Goal: Find contact information: Find contact information

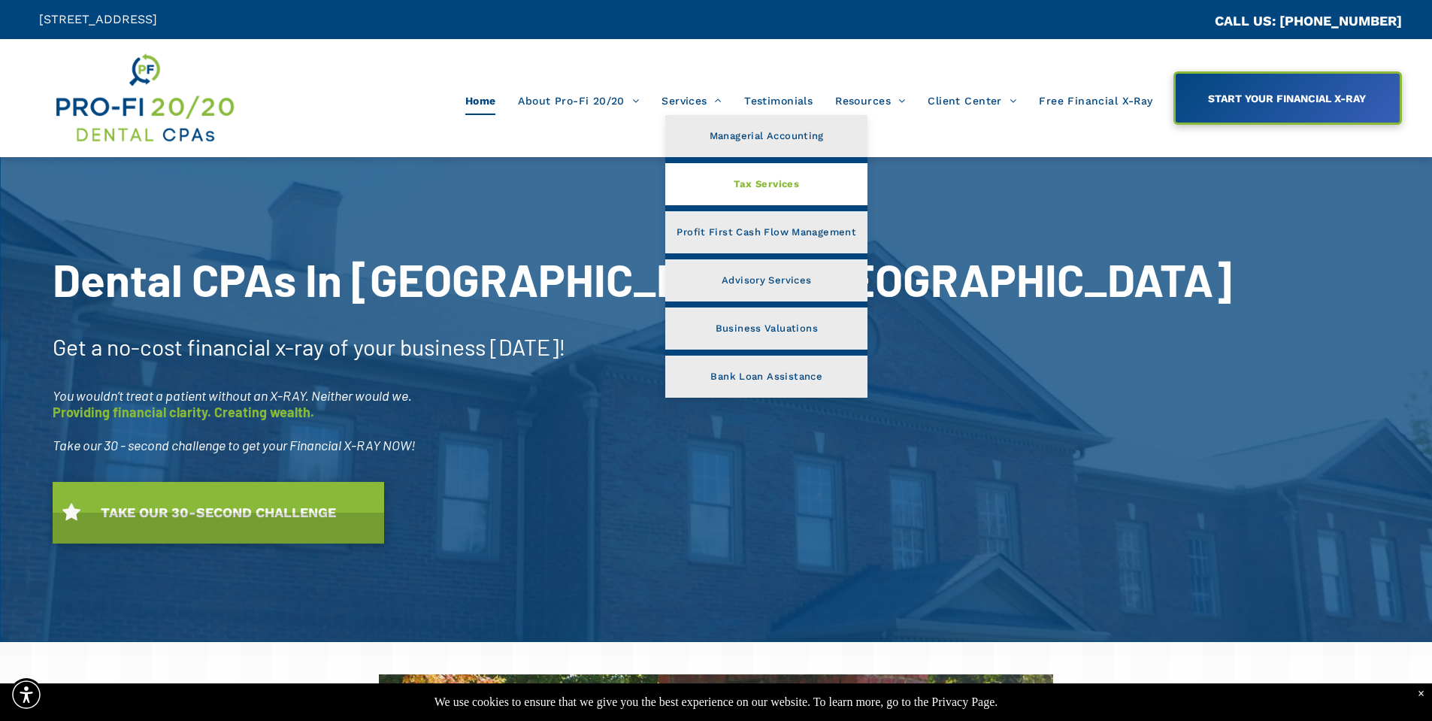
click at [749, 191] on span "Tax Services" at bounding box center [766, 184] width 65 height 20
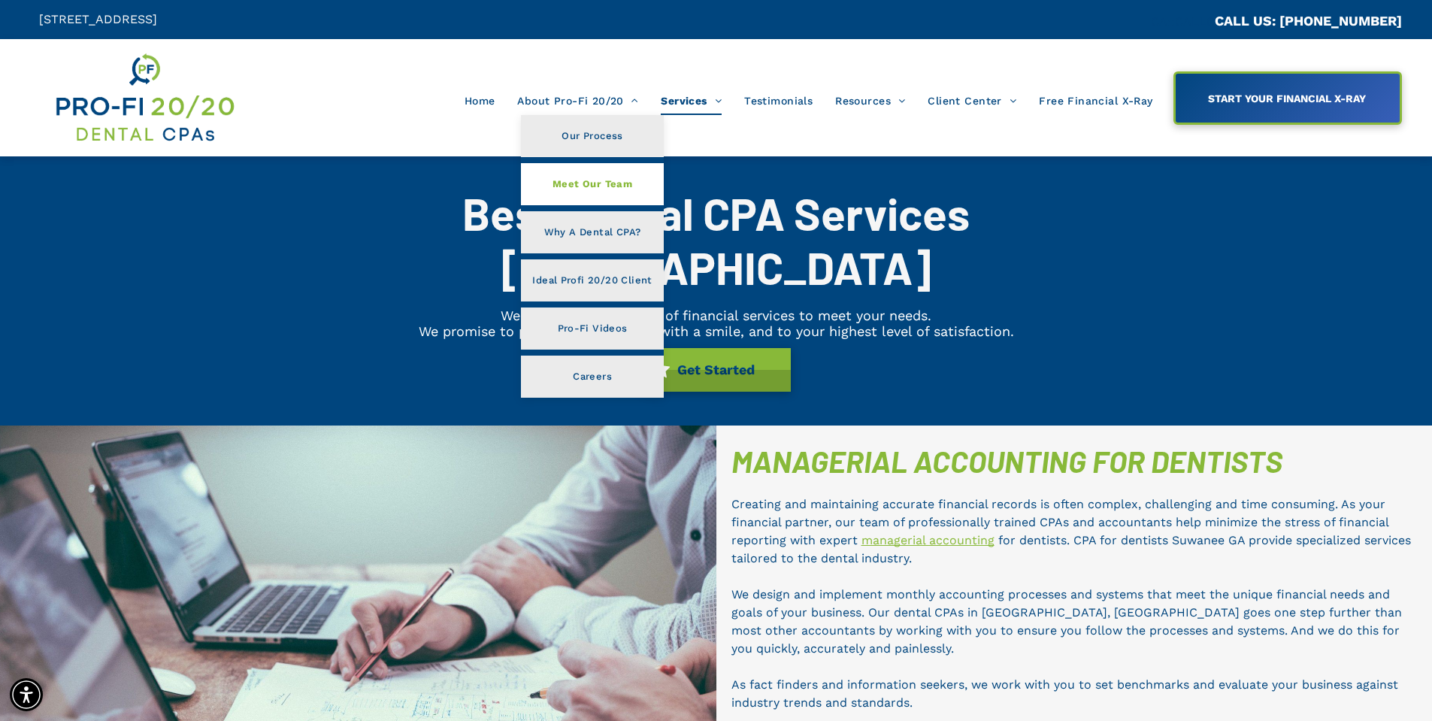
click at [603, 186] on span "Meet Our Team" at bounding box center [593, 184] width 80 height 20
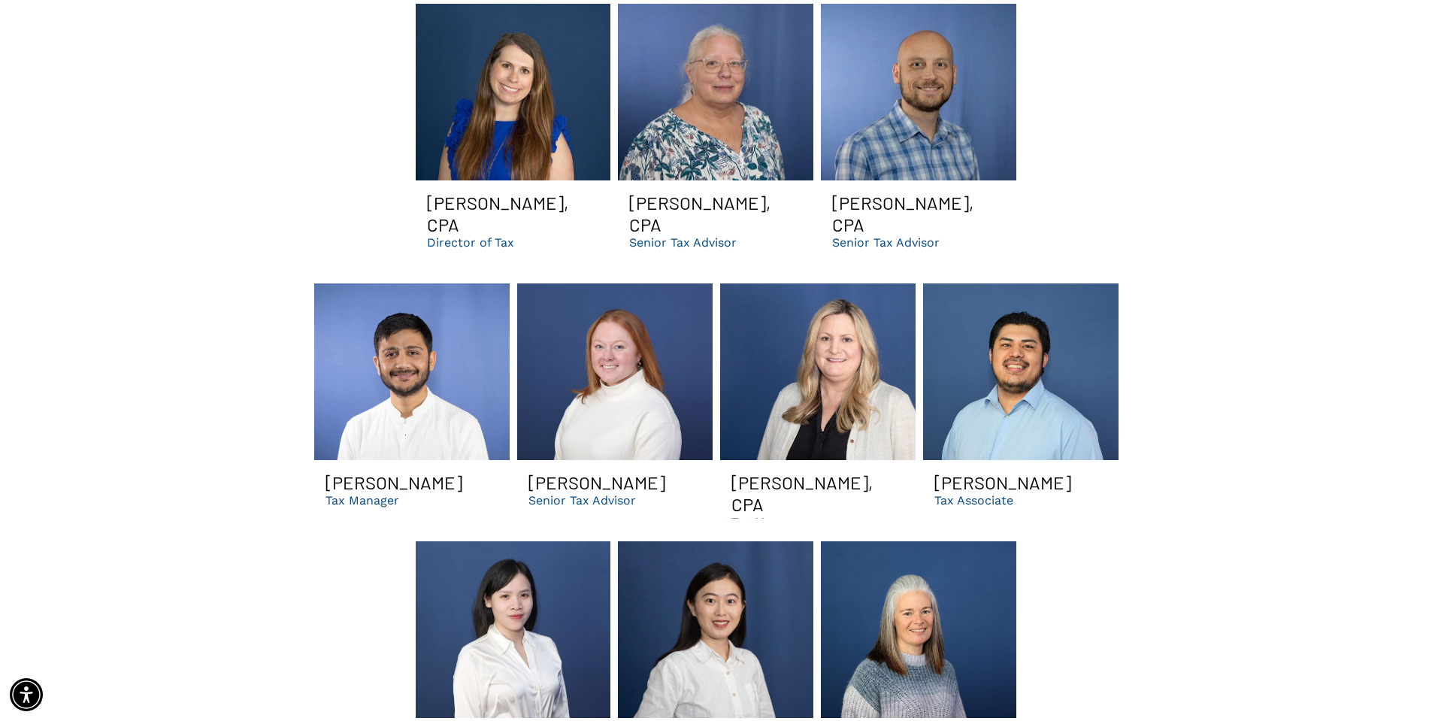
scroll to position [2105, 0]
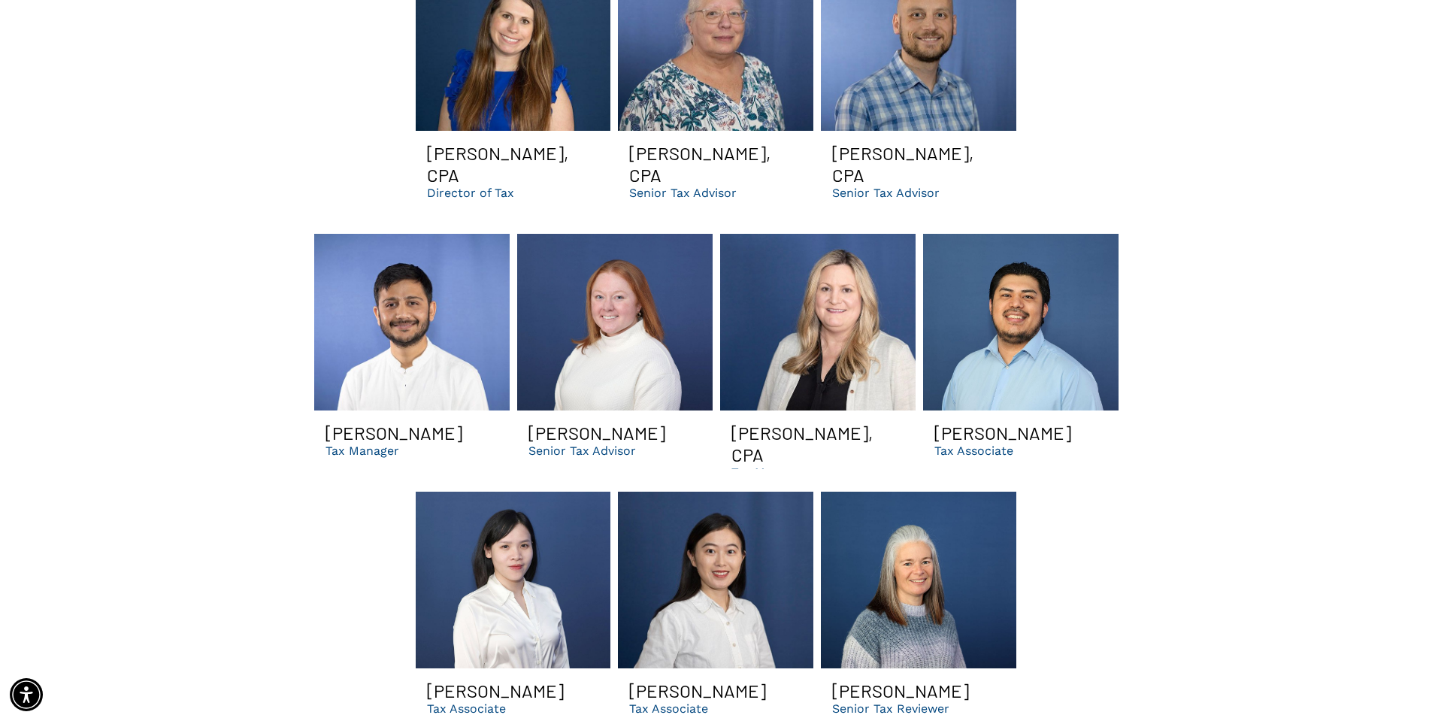
drag, startPoint x: 575, startPoint y: 407, endPoint x: 547, endPoint y: 434, distance: 39.4
click at [523, 434] on span "Katie Escudero Senior Tax Advisor Button" at bounding box center [614, 440] width 195 height 59
